Goal: Answer question/provide support

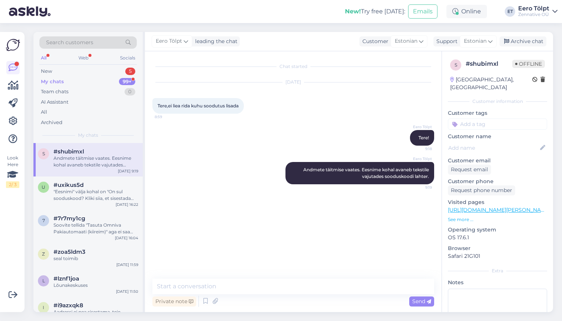
click at [55, 77] on div "My chats 99+" at bounding box center [87, 82] width 97 height 10
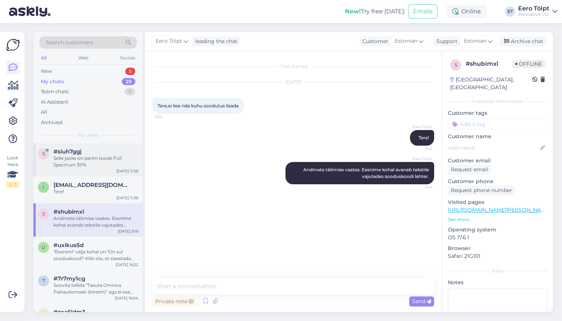
click at [93, 164] on div "Selle jaoks on parim toode Full Spectrum 30%" at bounding box center [96, 161] width 85 height 13
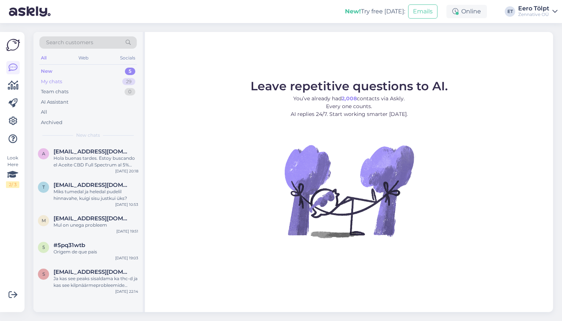
click at [65, 80] on div "My chats 29" at bounding box center [87, 82] width 97 height 10
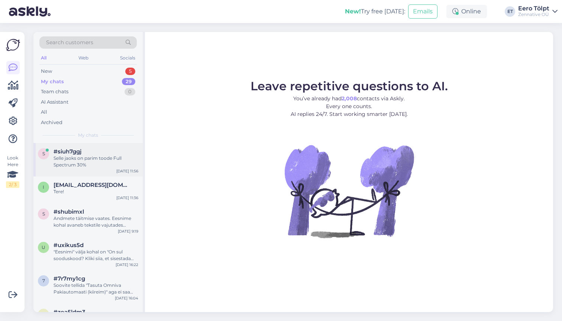
click at [72, 157] on div "Selle jaoks on parim toode Full Spectrum 30%" at bounding box center [96, 161] width 85 height 13
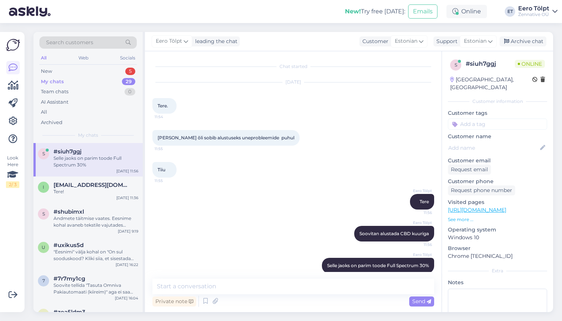
scroll to position [10, 0]
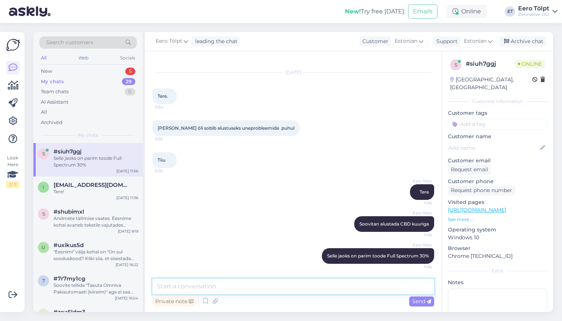
click at [210, 287] on textarea at bounding box center [293, 287] width 282 height 16
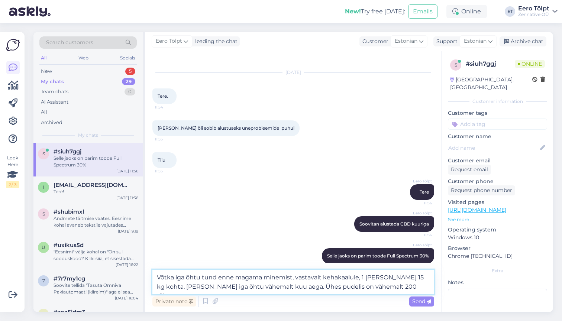
type textarea "Võtka iga õhtu tund enne magama minemist, vastavalt kehakaalule, 1 [PERSON_NAME…"
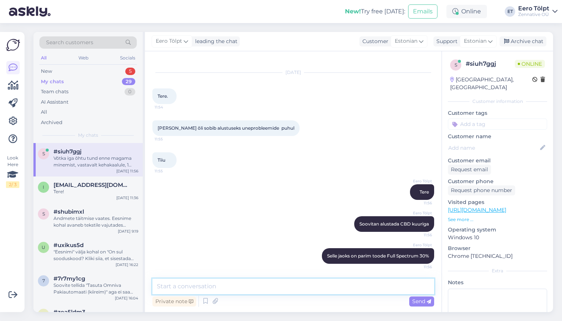
scroll to position [55, 0]
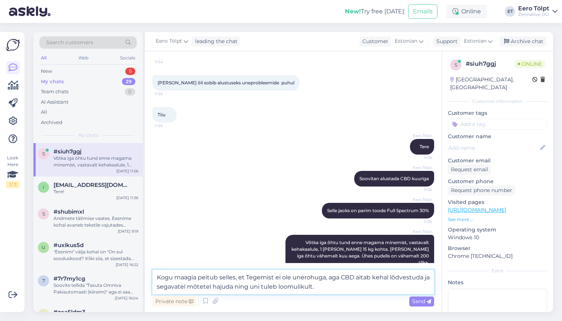
type textarea "Kogu maagia peitub selles, et tegemist ei ole unerohuga, aga CBD aitab kehal lõ…"
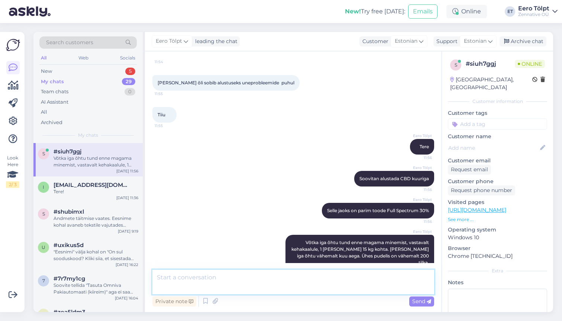
scroll to position [100, 0]
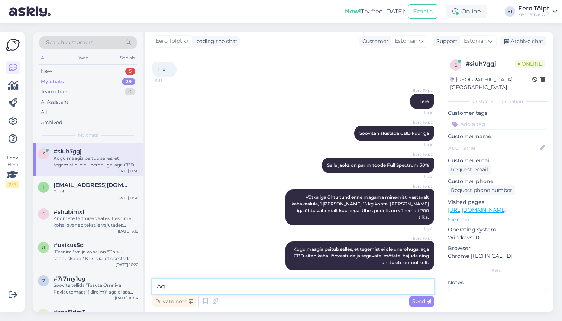
type textarea "A"
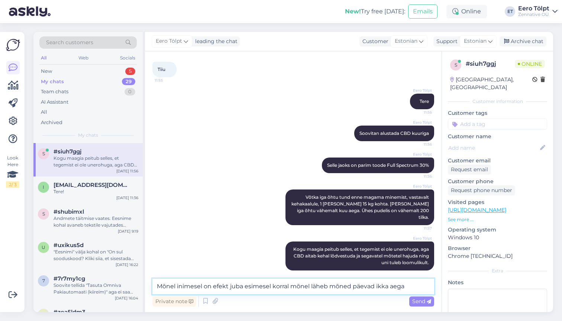
type textarea "Mõnel inimesel on efekt juba esimesel korral mõnel läheb mõned päevad ikka aega."
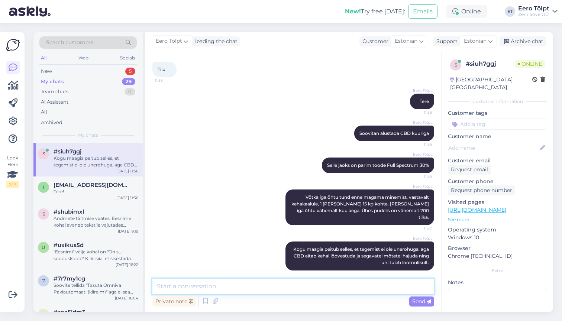
scroll to position [139, 0]
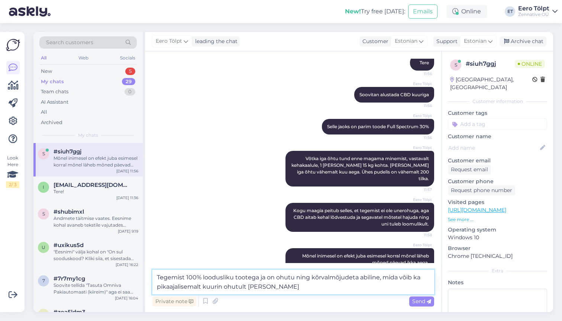
click at [311, 278] on textarea "Tegemist 100% loodusliku tootega ja on ohutu ning kõrvalmõjudeta abiline, mida …" at bounding box center [293, 282] width 282 height 25
click at [234, 278] on textarea "Tegemist 100% loodusliku tootega ja on ohutu ning kõrvalmõjudeta abiline, mida …" at bounding box center [293, 282] width 282 height 25
click at [299, 277] on textarea "Tegemist 100% loodusliku kõrvalmõjudeta abiline, mida võib ka pikaajalisemalt k…" at bounding box center [293, 282] width 282 height 25
type textarea "Tegemist 100% loodusliku kõrvalmõjudeta abilisega, mida võib ka pikaajalisemalt…"
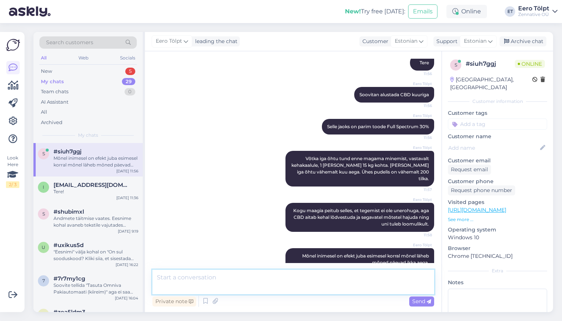
scroll to position [178, 0]
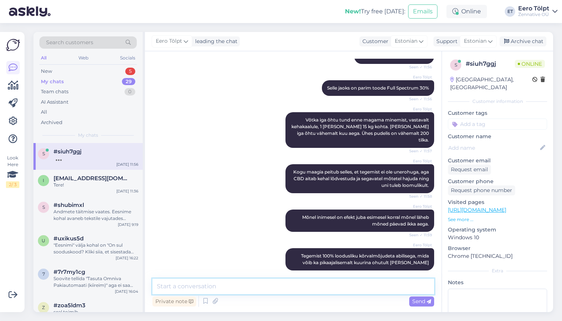
paste textarea "[URL][DOMAIN_NAME]"
type textarea "[URL][DOMAIN_NAME]"
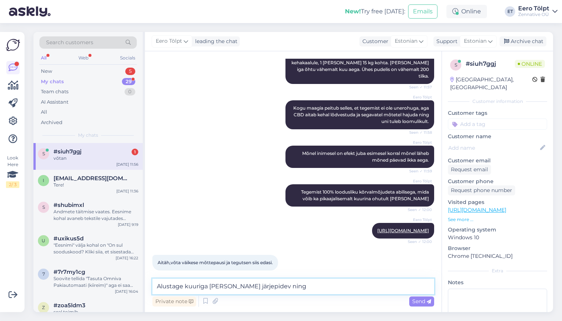
scroll to position [274, 0]
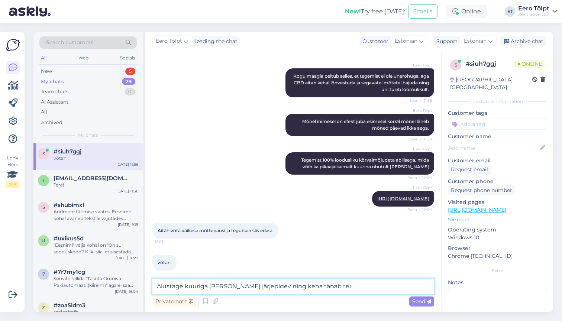
type textarea "Alustage kuuriga [PERSON_NAME] järjepidev ning keha tänab teid"
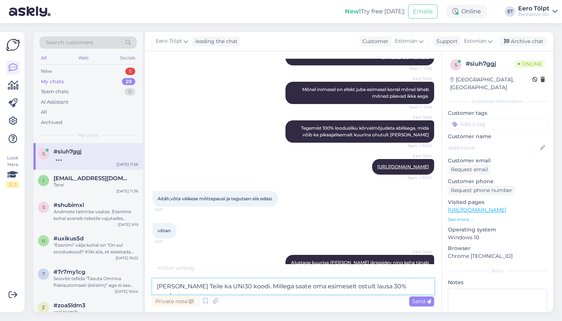
click at [193, 287] on textarea "[PERSON_NAME] Teile ka UNI30 koodi. Millega saate oma esimeselt ostult lausa 30…" at bounding box center [293, 287] width 282 height 16
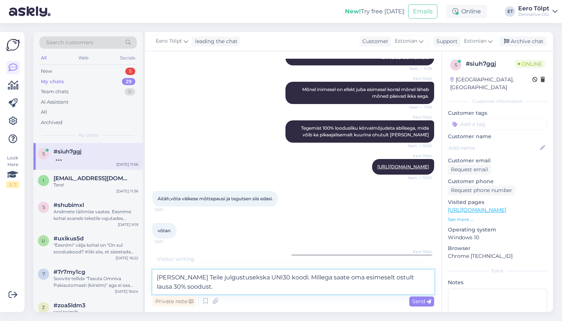
type textarea "[PERSON_NAME] Teile julgustuseks ka UNI30 koodi. Millega saate oma esimeselt os…"
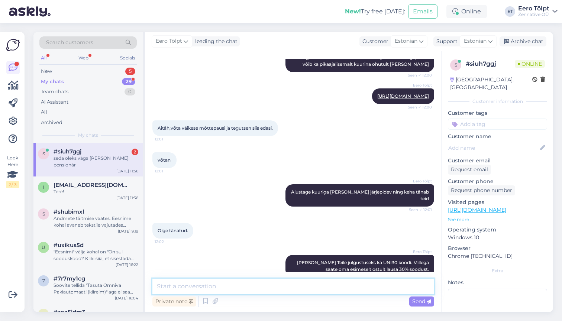
scroll to position [408, 0]
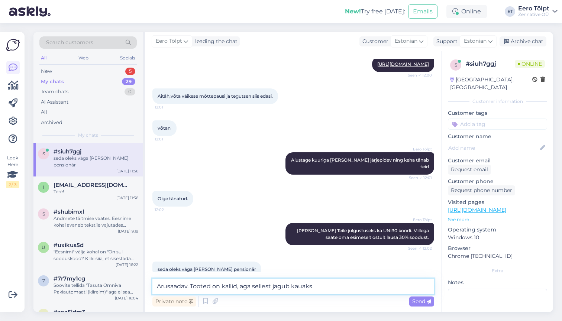
type textarea "Arusaadav. Tooted on kallid, aga sellest jagub kauaks."
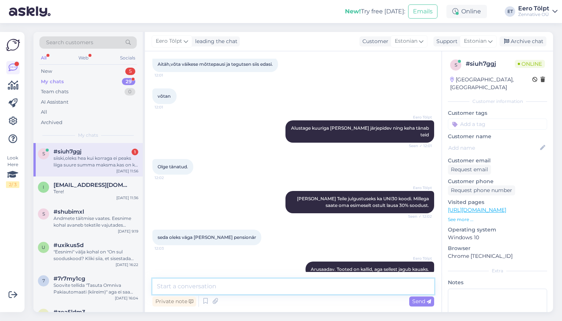
scroll to position [479, 0]
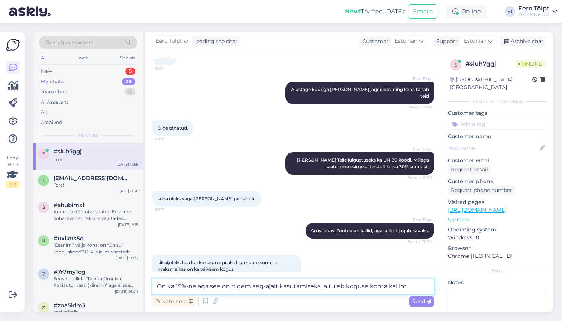
click at [158, 285] on textarea "On ka 15%-ne aga see on pigem aeg-ajalt kasutamiseks ja tuleb koguse kohta kall…" at bounding box center [293, 287] width 282 height 16
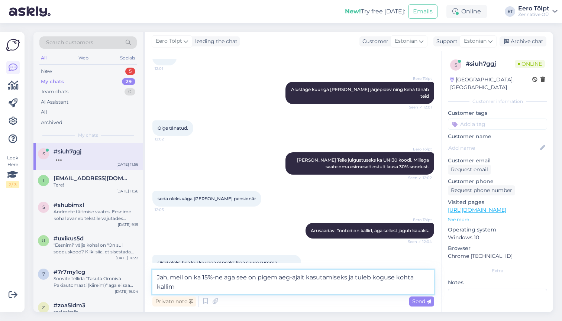
click at [225, 277] on textarea "Jah, meil on ka 15%-ne aga see on pigem aeg-ajalt kasutamiseks ja tuleb koguse …" at bounding box center [293, 282] width 282 height 25
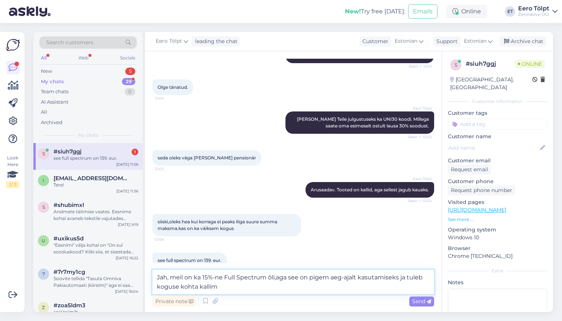
scroll to position [511, 0]
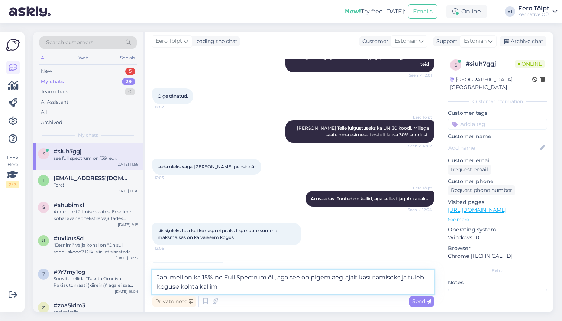
click at [223, 285] on textarea "Jah, meil on ka 15%-ne Full Spectrum õli, aga see on pigem aeg-ajalt kasutamise…" at bounding box center [293, 282] width 282 height 25
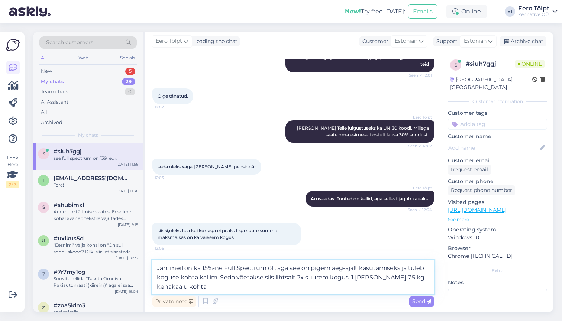
type textarea "Jah, meil on ka 15%-ne Full Spectrum õli, aga see on pigem aeg-ajalt kasutamise…"
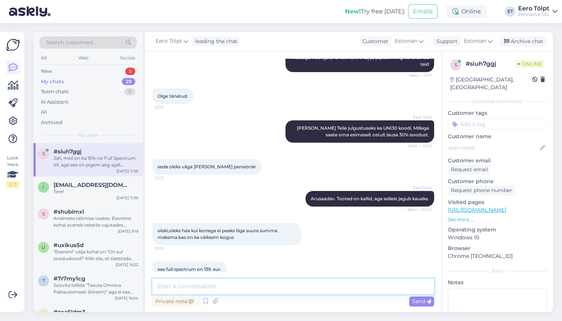
scroll to position [563, 0]
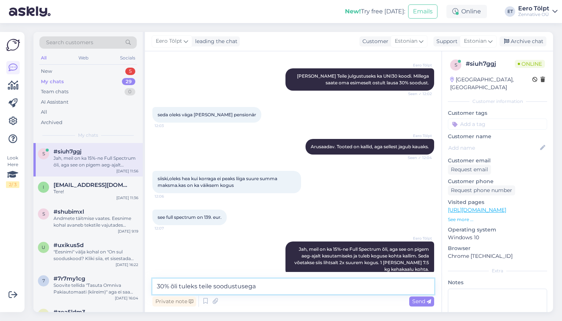
paste textarea "97.3"
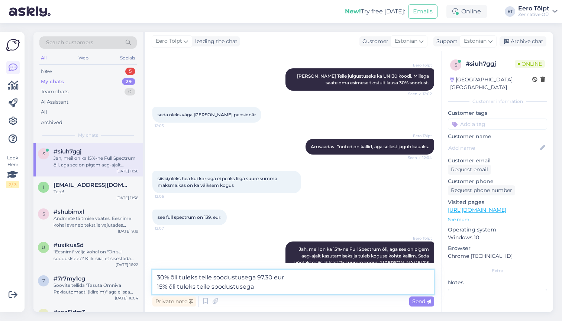
paste textarea "59.5"
click at [300, 274] on textarea "30% õli tuleks teile soodustusega 97.30 eur 15% õli tuleks teile soodustusega 5…" at bounding box center [293, 282] width 282 height 25
click at [295, 285] on textarea "30% õli tuleks teile soodustusega 97.30 eur = 3.24 eur päev 15% õli tuleks teil…" at bounding box center [293, 282] width 282 height 25
click at [340, 276] on textarea "30% õli tuleks teile soodustusega 97.30 eur = 3.24 eur päev 15% õli tuleks teil…" at bounding box center [293, 282] width 282 height 25
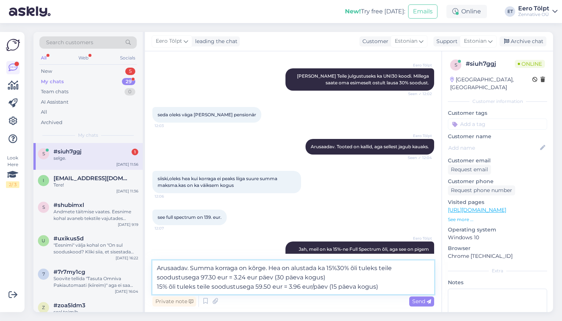
scroll to position [595, 0]
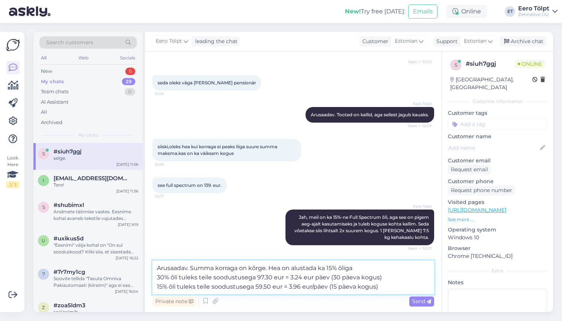
type textarea "Arusaadav. Summa korraga on kõrge. Hea on alustada ka 15% õliga 30% õli tuleks …"
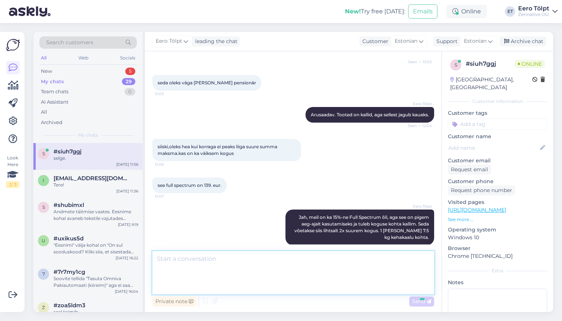
scroll to position [667, 0]
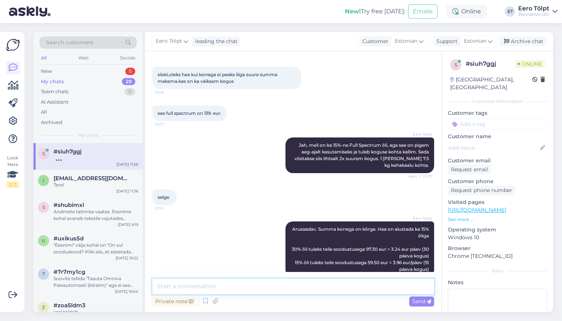
paste textarea "[URL][DOMAIN_NAME]"
type textarea "[URL][DOMAIN_NAME]"
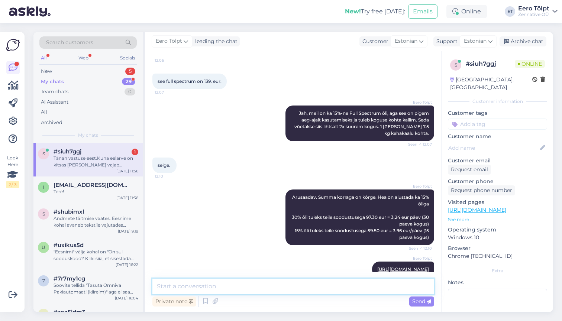
scroll to position [744, 0]
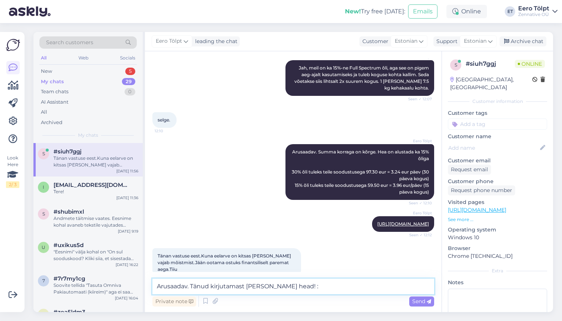
type textarea "Arusaadav. Tänud kirjutamast [PERSON_NAME] head! :)"
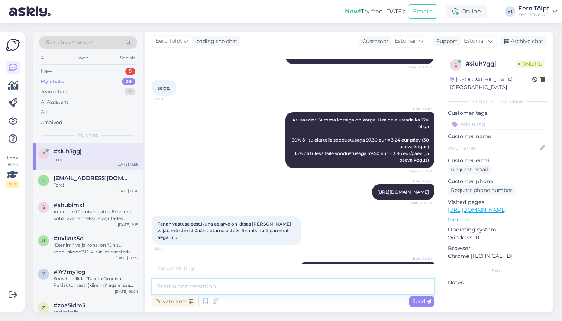
scroll to position [808, 0]
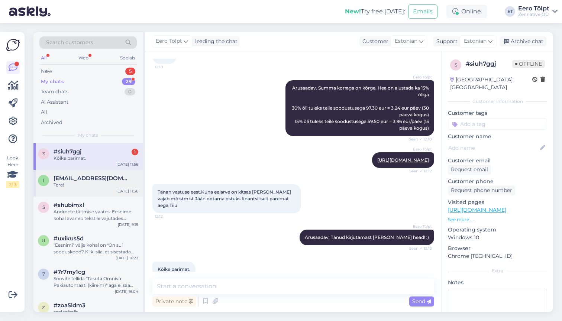
click at [105, 176] on div "[EMAIL_ADDRESS][DOMAIN_NAME]" at bounding box center [96, 178] width 85 height 7
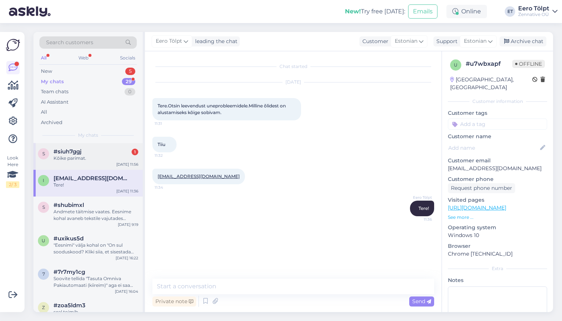
click at [96, 153] on div "#siuh7ggj 1" at bounding box center [96, 151] width 85 height 7
